Goal: Use online tool/utility: Utilize a website feature to perform a specific function

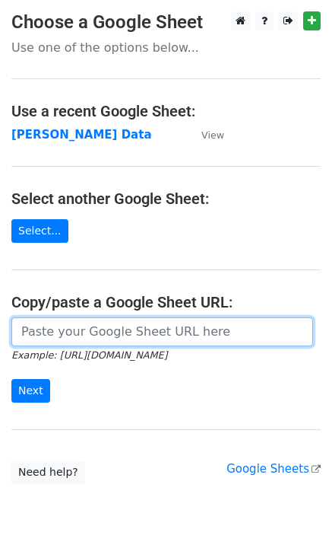
drag, startPoint x: 40, startPoint y: 334, endPoint x: 40, endPoint y: 345, distance: 11.4
click at [40, 334] on input "url" at bounding box center [162, 331] width 302 height 29
paste input "[URL][DOMAIN_NAME]"
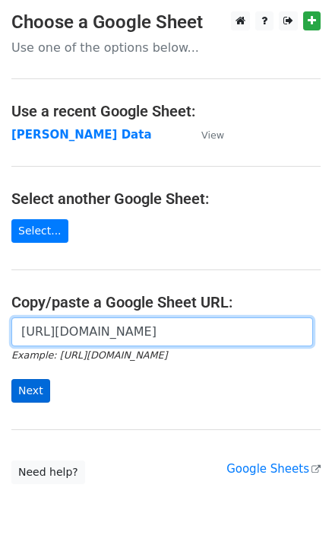
scroll to position [0, 454]
type input "[URL][DOMAIN_NAME]"
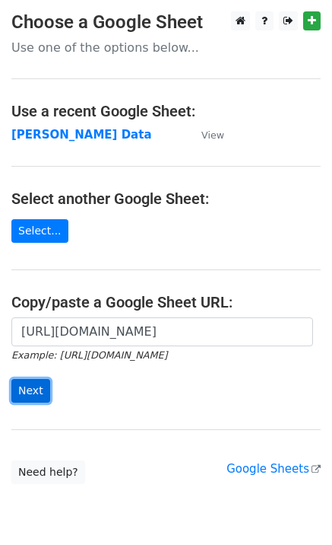
drag, startPoint x: 30, startPoint y: 390, endPoint x: 11, endPoint y: 381, distance: 20.8
click at [30, 389] on input "Next" at bounding box center [30, 391] width 39 height 24
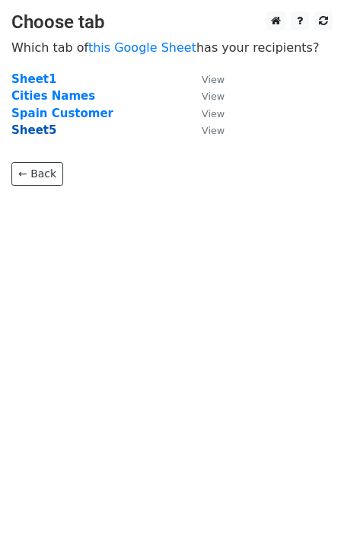
click at [25, 133] on strong "Sheet5" at bounding box center [33, 130] width 45 height 14
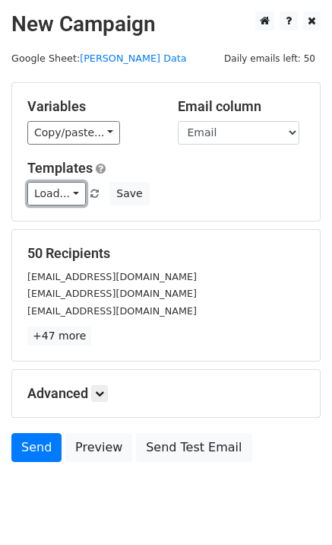
drag, startPoint x: 64, startPoint y: 195, endPoint x: 72, endPoint y: 212, distance: 19.4
click at [64, 196] on link "Load..." at bounding box center [56, 194] width 59 height 24
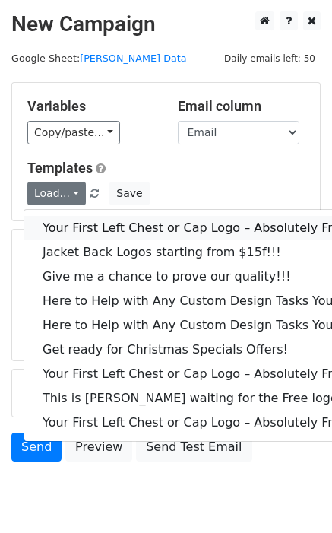
click at [75, 218] on link "Your First Left Chest or Cap Logo – Absolutely Free" at bounding box center [205, 228] width 363 height 24
